Goal: Check status: Check status

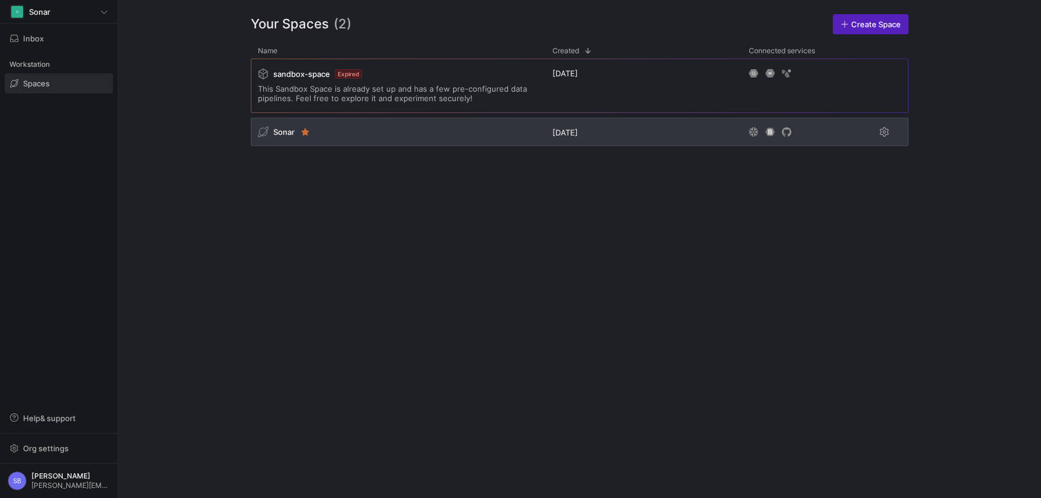
click at [287, 134] on span "Sonar" at bounding box center [283, 131] width 21 height 9
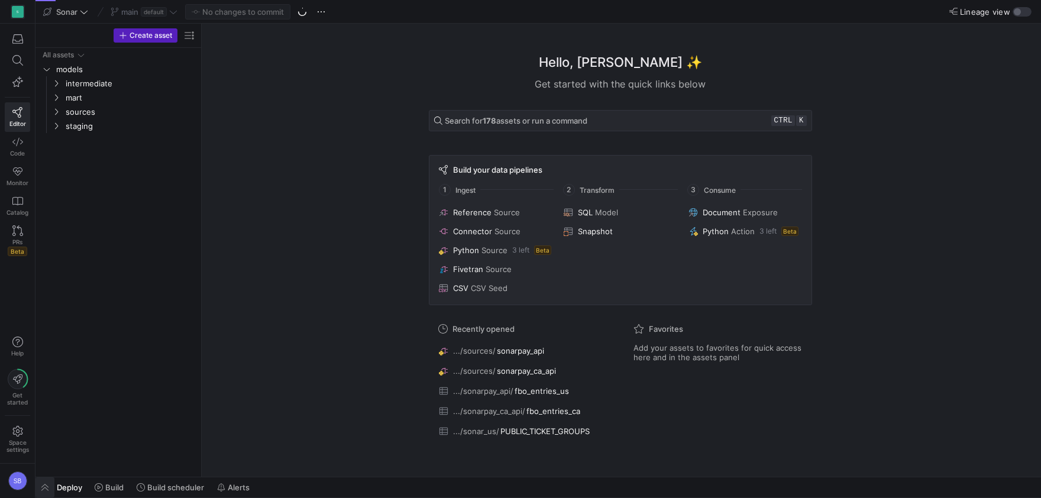
click at [46, 485] on span "button" at bounding box center [44, 487] width 19 height 20
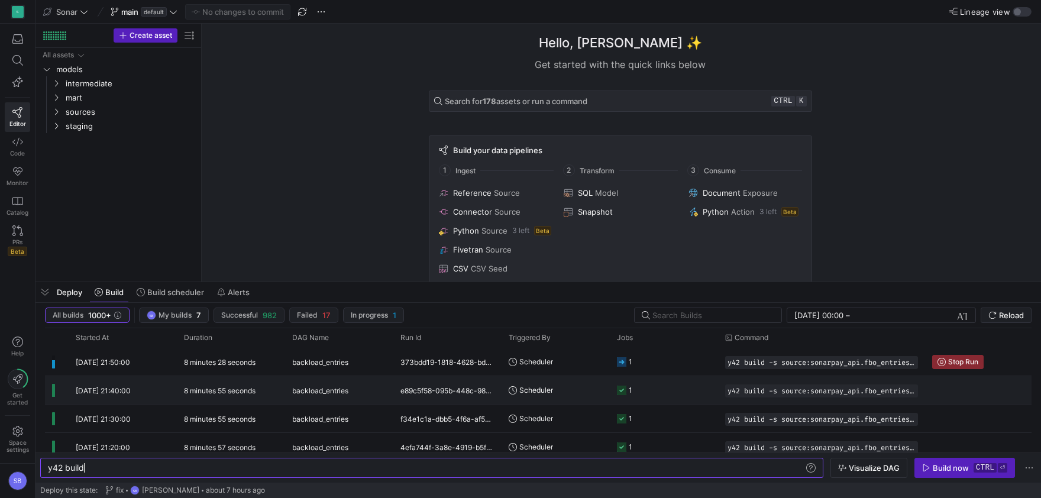
click at [220, 391] on y42-duration "8 minutes 55 seconds" at bounding box center [220, 390] width 72 height 9
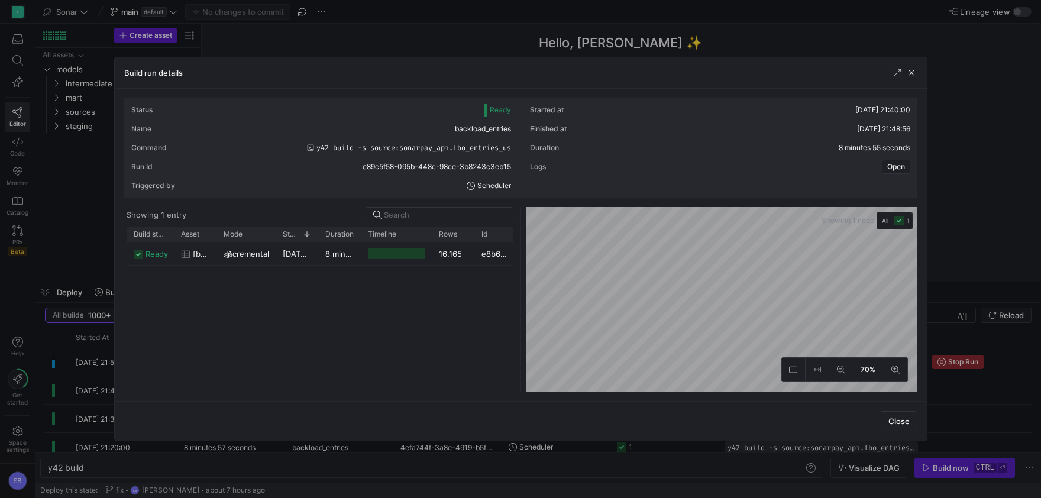
click at [355, 261] on div "8 minutes 53 seconds" at bounding box center [339, 253] width 43 height 23
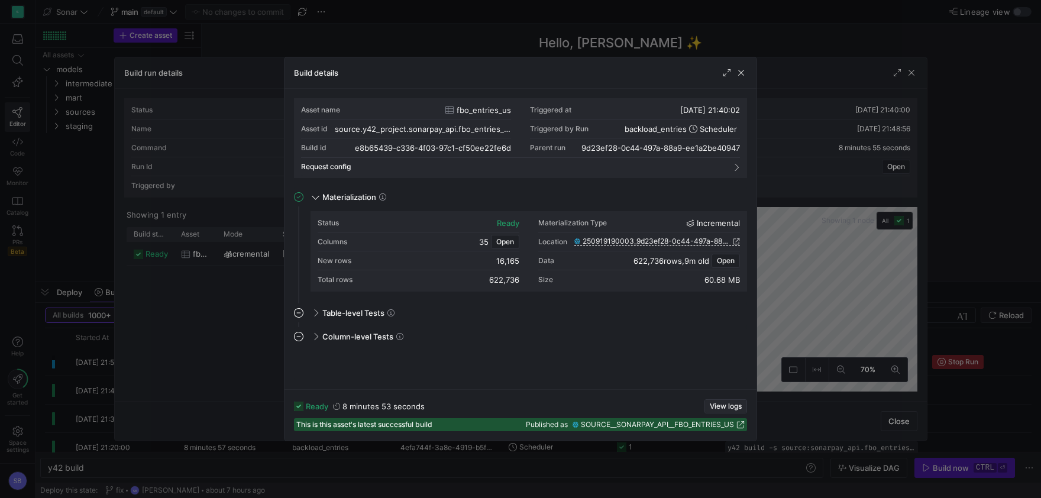
click at [723, 401] on span "button" at bounding box center [725, 406] width 41 height 13
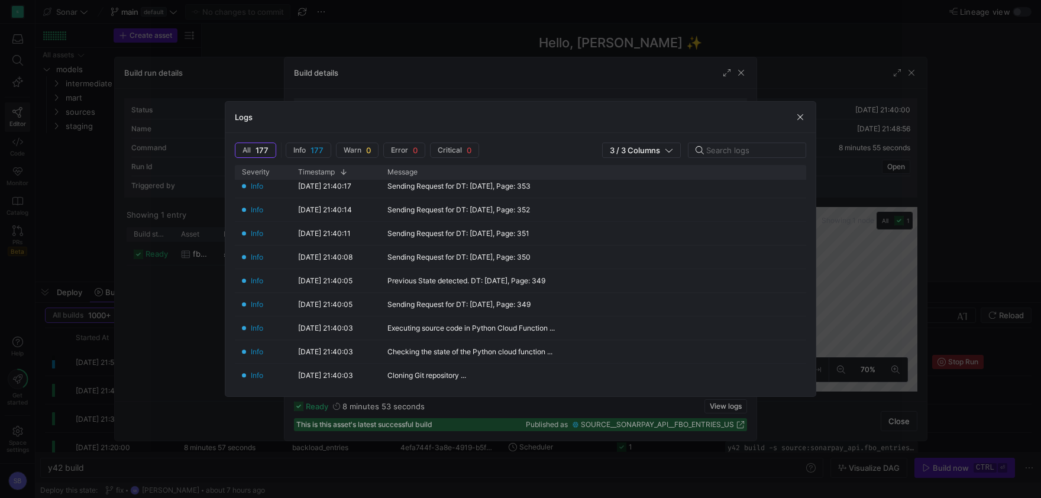
scroll to position [4051, 0]
click at [804, 116] on span "button" at bounding box center [800, 117] width 12 height 12
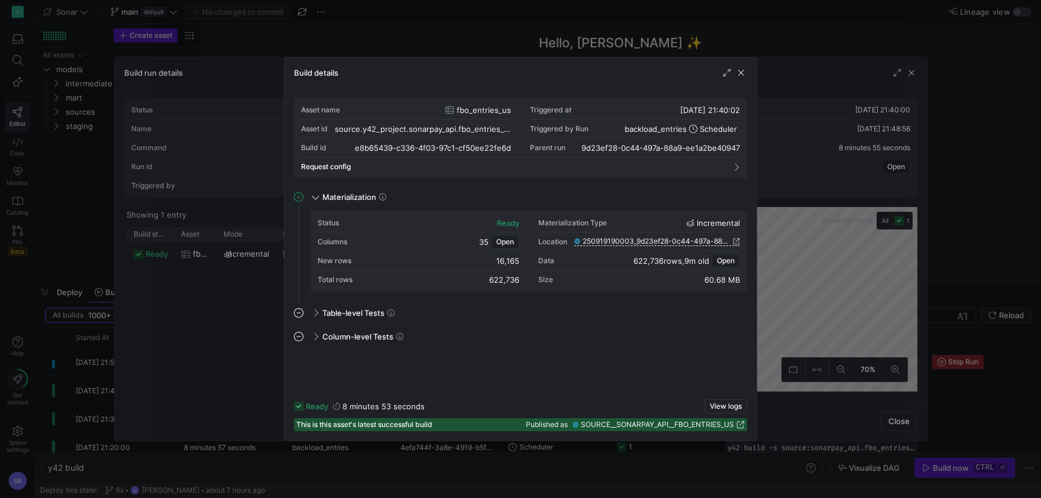
click at [743, 73] on span "button" at bounding box center [741, 73] width 12 height 12
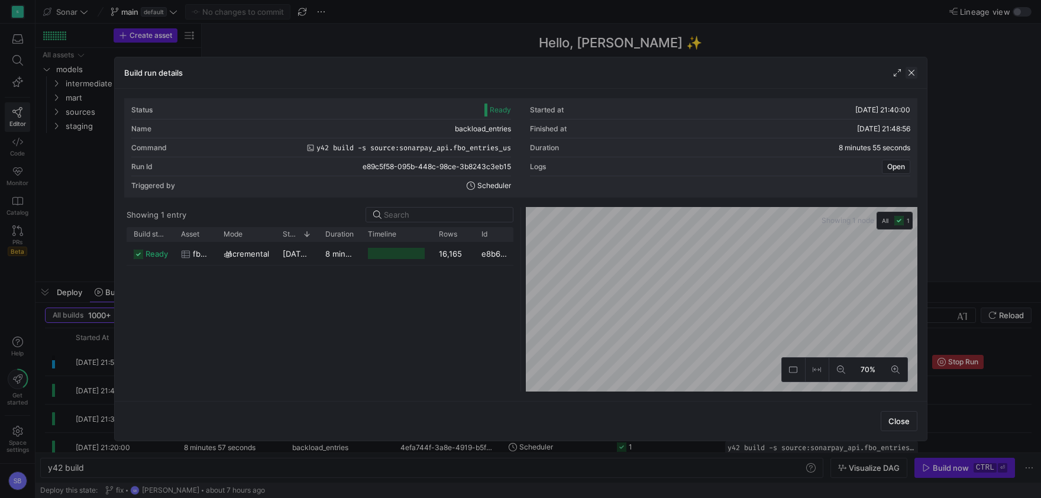
click at [911, 72] on span "button" at bounding box center [911, 73] width 12 height 12
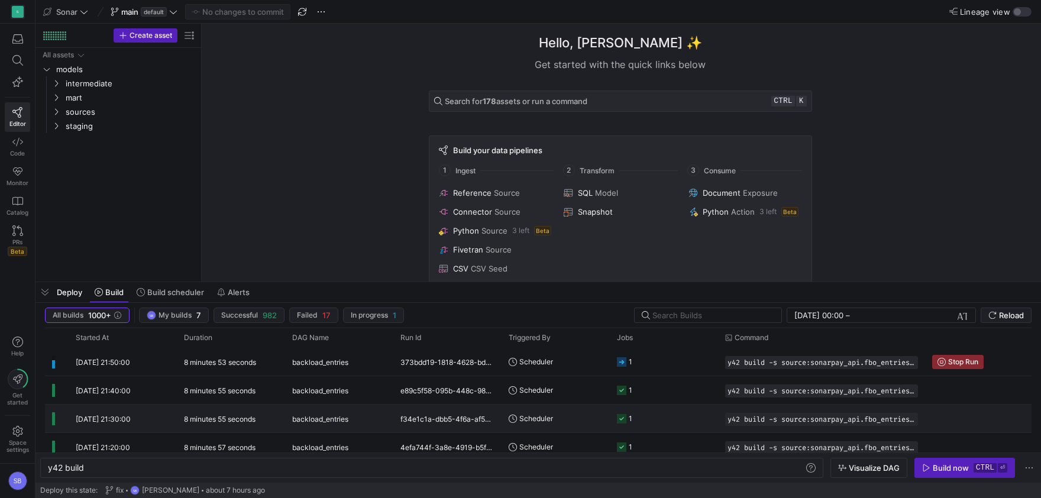
click at [292, 420] on span "backload_entries" at bounding box center [320, 419] width 56 height 28
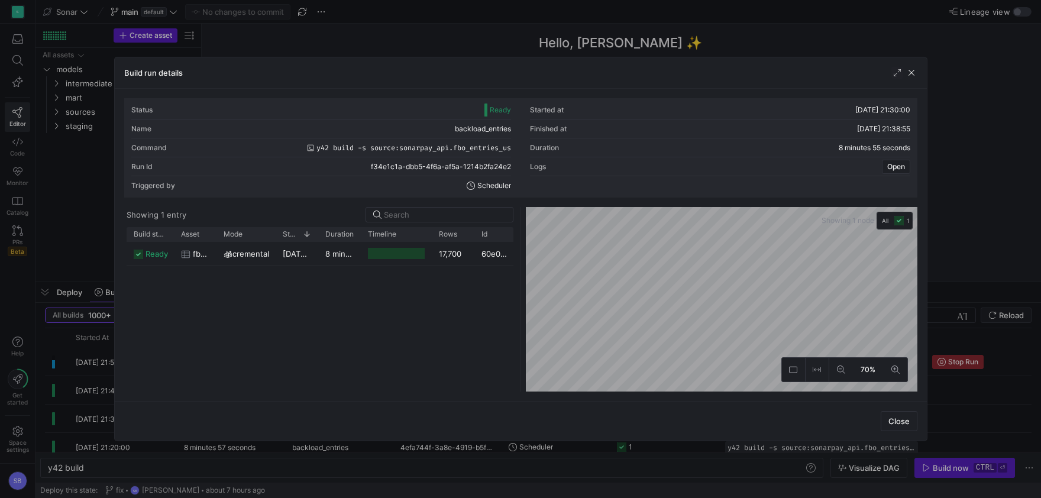
click at [349, 256] on y42-duration "8 minutes 51 seconds" at bounding box center [365, 253] width 81 height 9
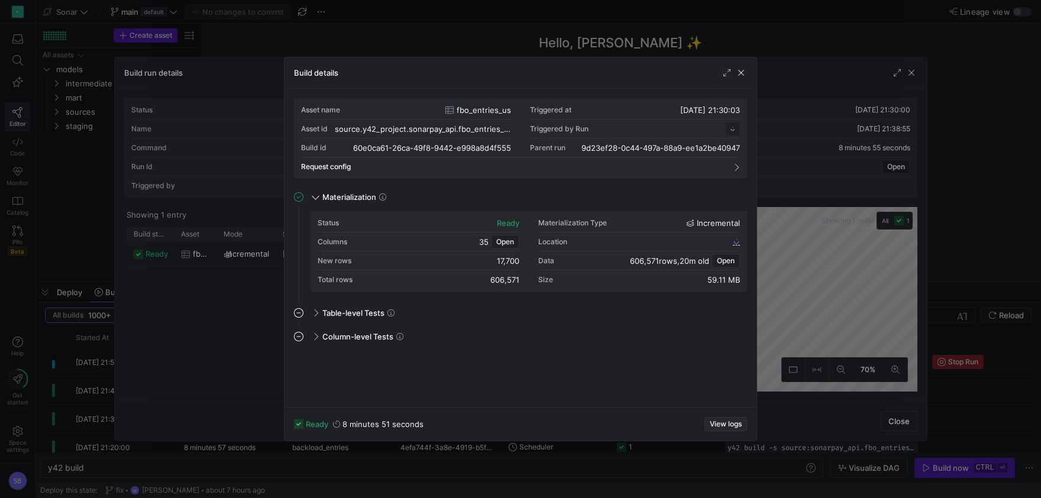
click at [721, 422] on span "View logs" at bounding box center [726, 424] width 32 height 8
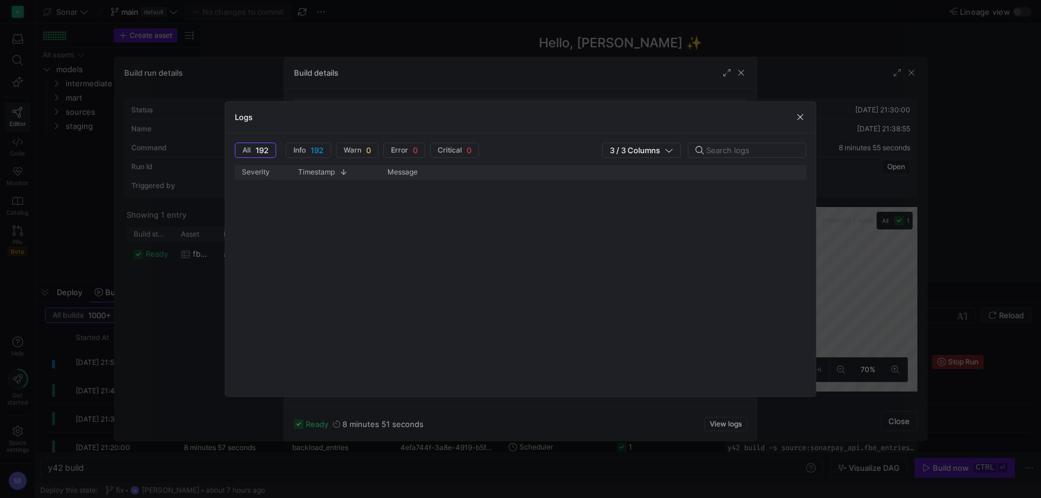
scroll to position [0, 0]
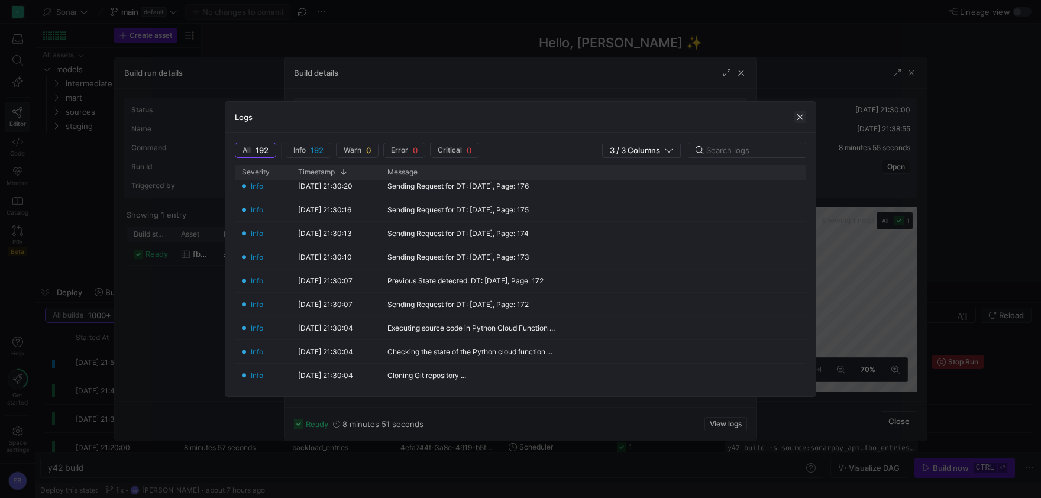
click at [797, 115] on span "button" at bounding box center [800, 117] width 12 height 12
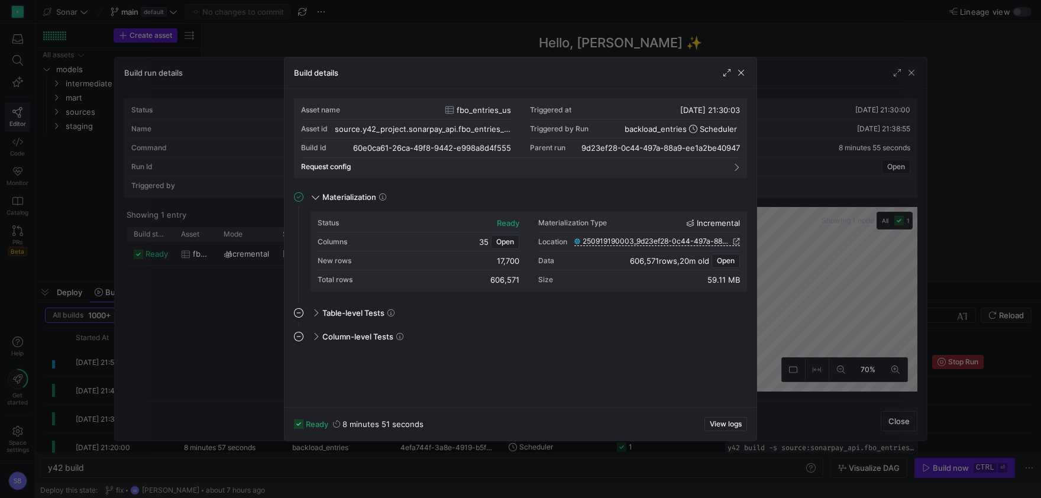
click at [744, 78] on button "button" at bounding box center [741, 73] width 12 height 12
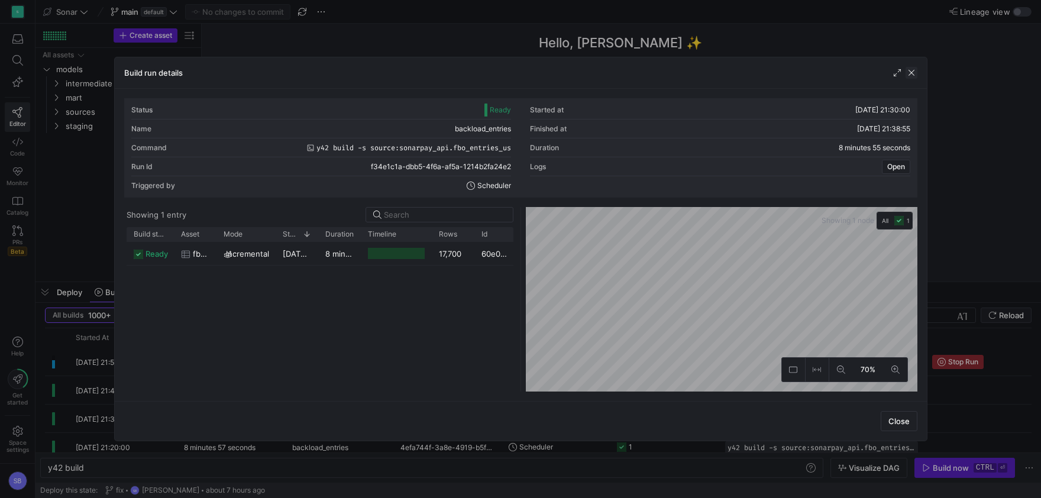
click at [915, 76] on span "button" at bounding box center [911, 73] width 12 height 12
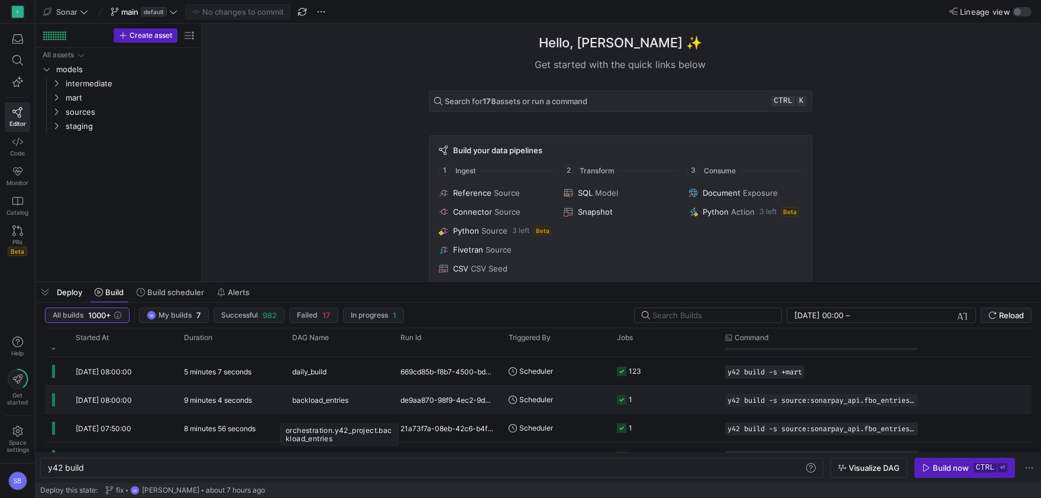
click at [345, 407] on span "backload_entries" at bounding box center [320, 400] width 56 height 28
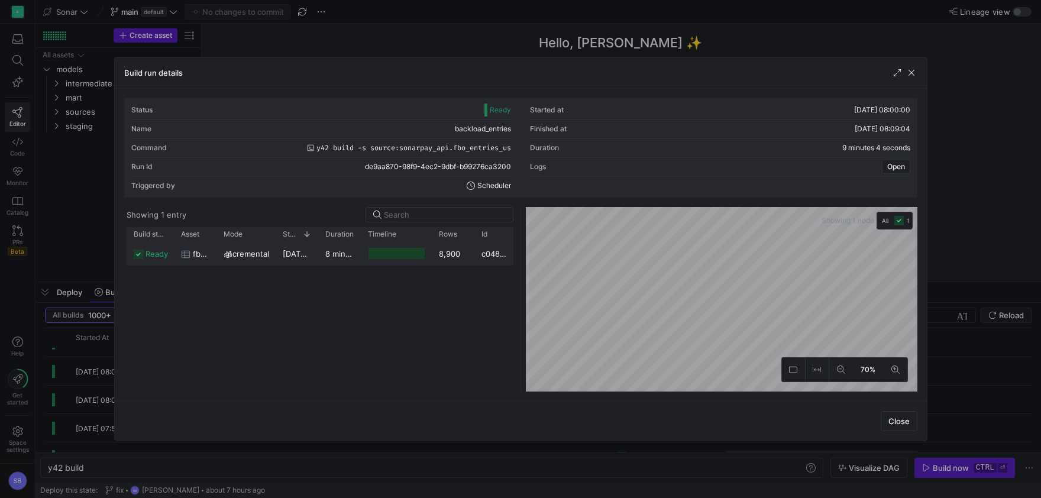
click at [337, 258] on y42-duration "8 minutes 58 seconds" at bounding box center [366, 253] width 82 height 9
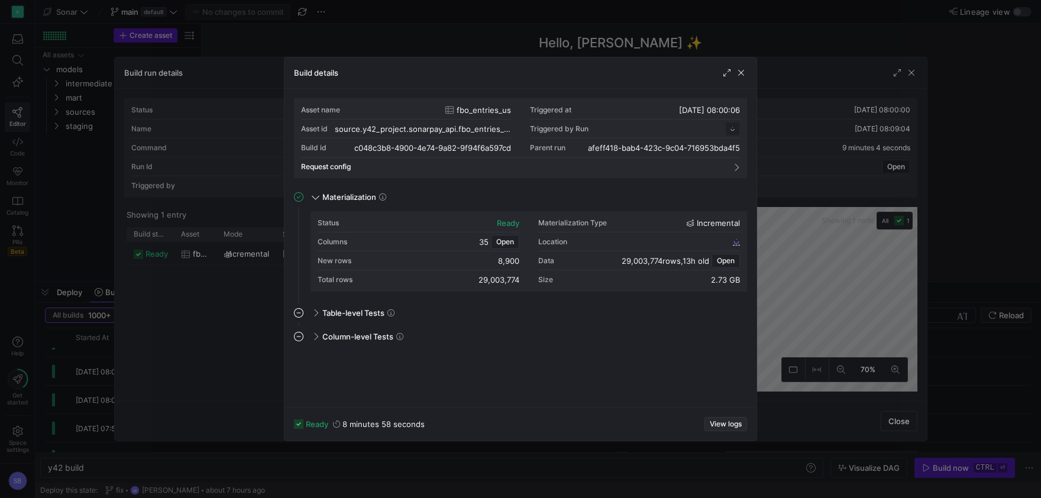
click at [708, 426] on span "button" at bounding box center [725, 423] width 41 height 13
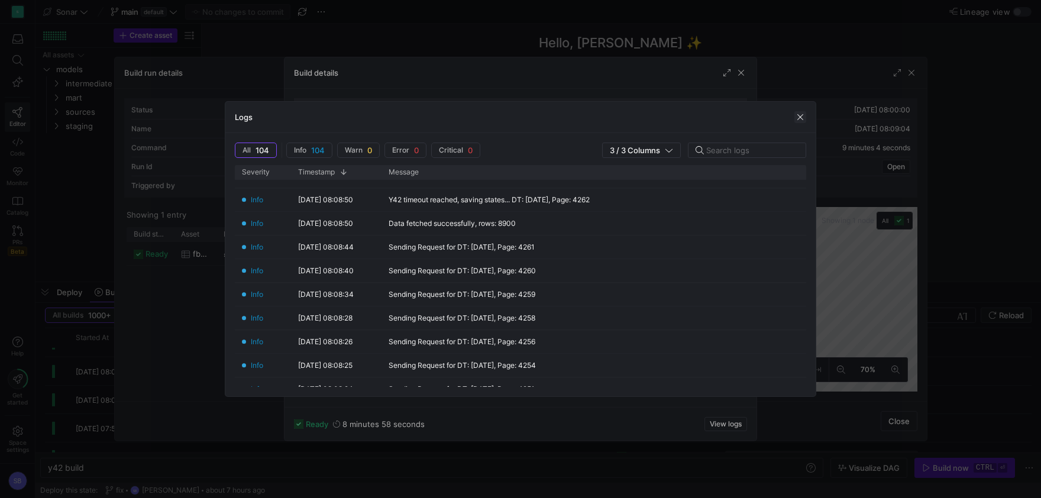
click at [798, 114] on span "button" at bounding box center [800, 117] width 12 height 12
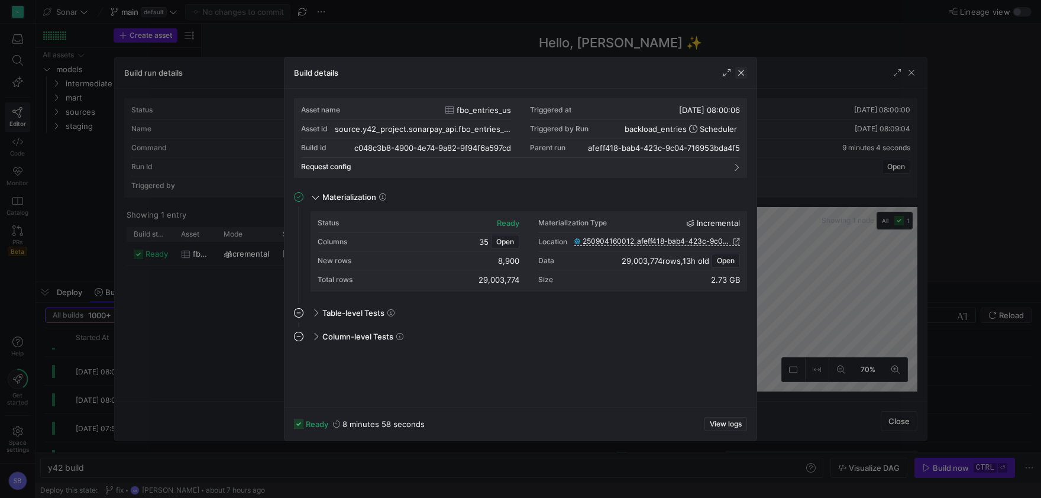
click at [745, 73] on span "button" at bounding box center [741, 73] width 12 height 12
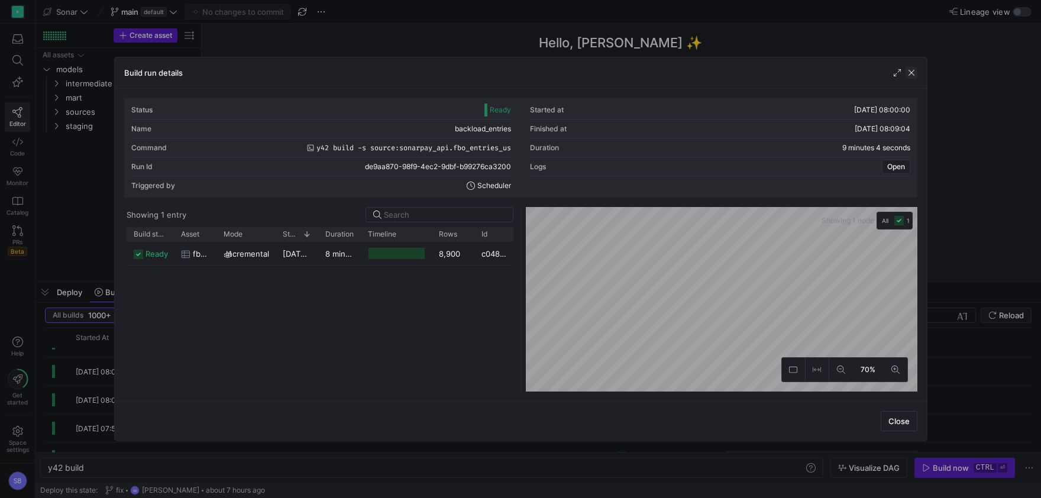
click at [911, 71] on span "button" at bounding box center [911, 73] width 12 height 12
